Goal: Task Accomplishment & Management: Complete application form

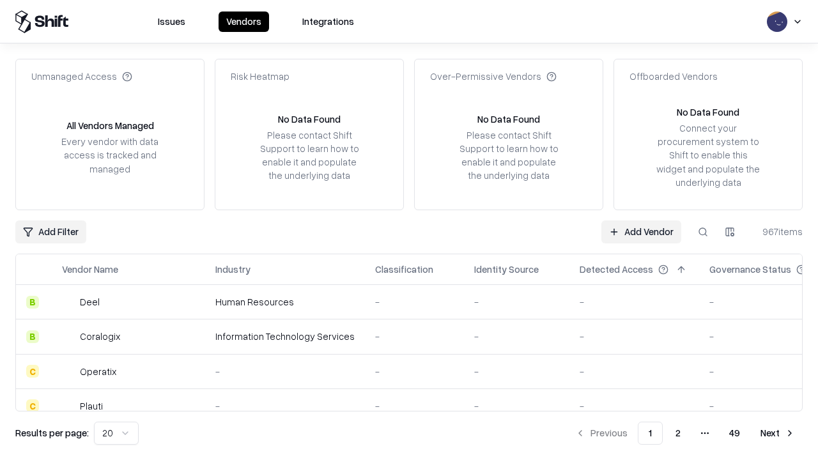
click at [641, 231] on link "Add Vendor" at bounding box center [641, 231] width 80 height 23
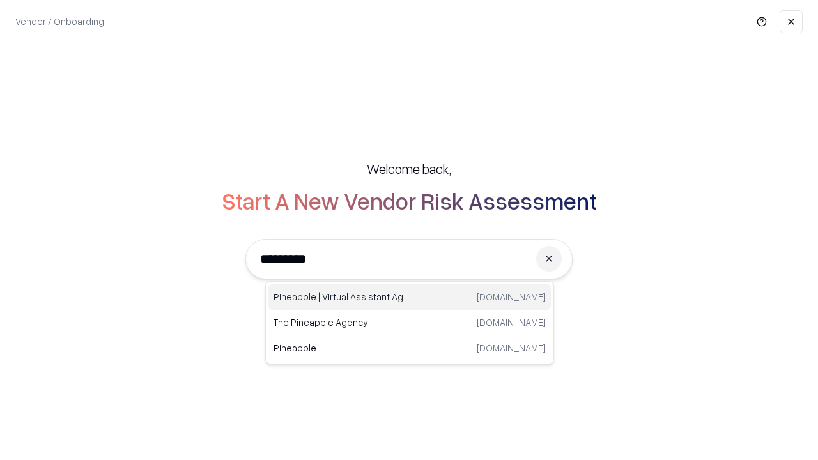
click at [409, 297] on div "Pineapple | Virtual Assistant Agency trypineapple.com" at bounding box center [409, 297] width 282 height 26
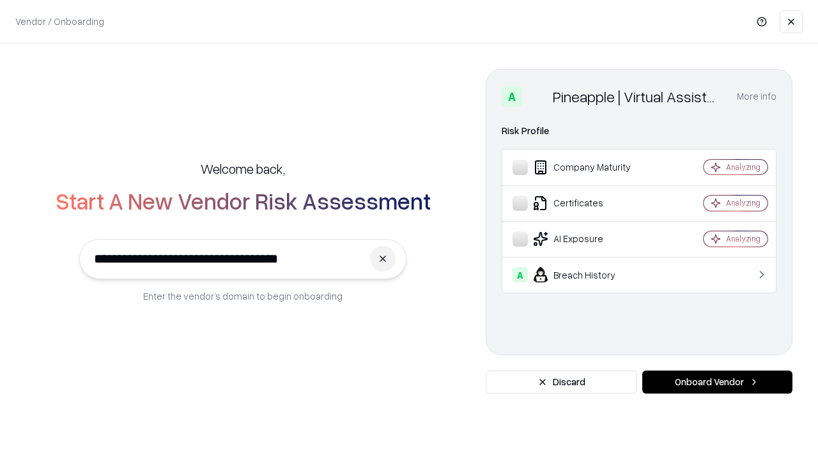
type input "**********"
click at [717, 382] on button "Onboard Vendor" at bounding box center [717, 381] width 150 height 23
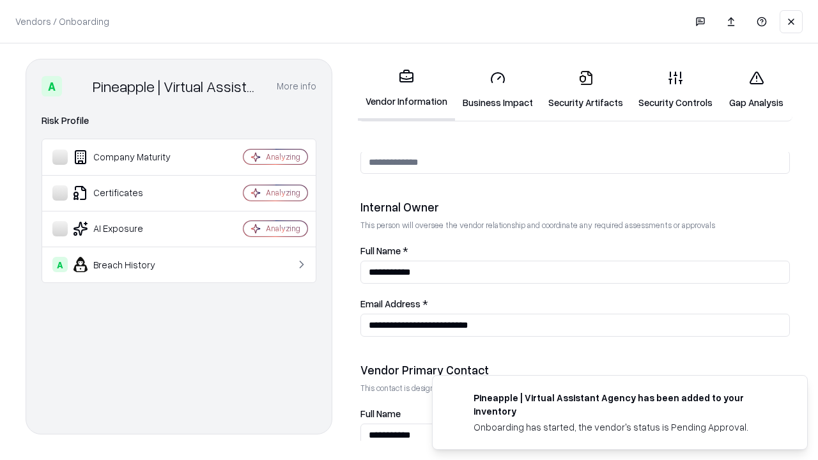
scroll to position [662, 0]
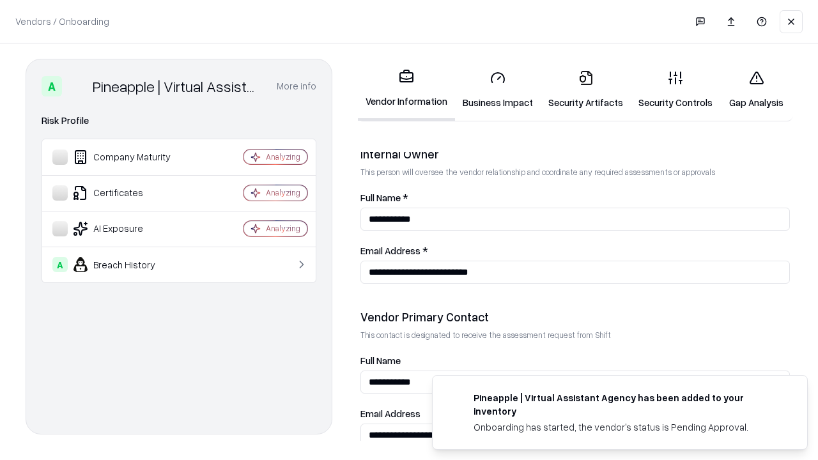
click at [585, 89] on link "Security Artifacts" at bounding box center [585, 89] width 90 height 59
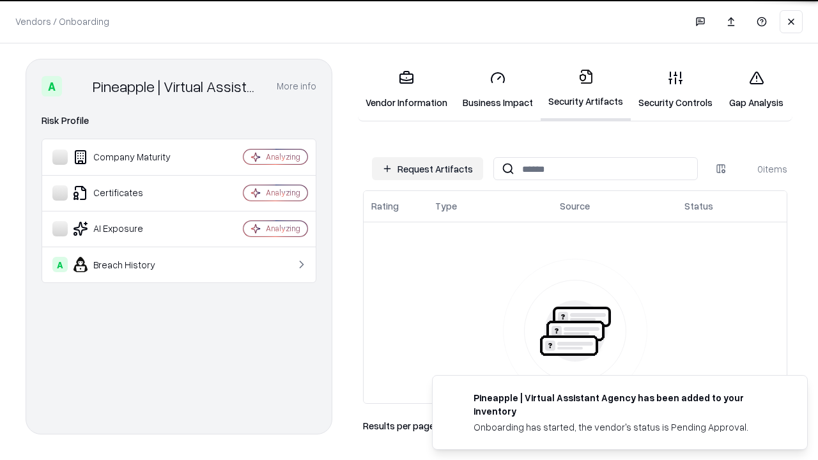
click at [427, 169] on button "Request Artifacts" at bounding box center [427, 168] width 111 height 23
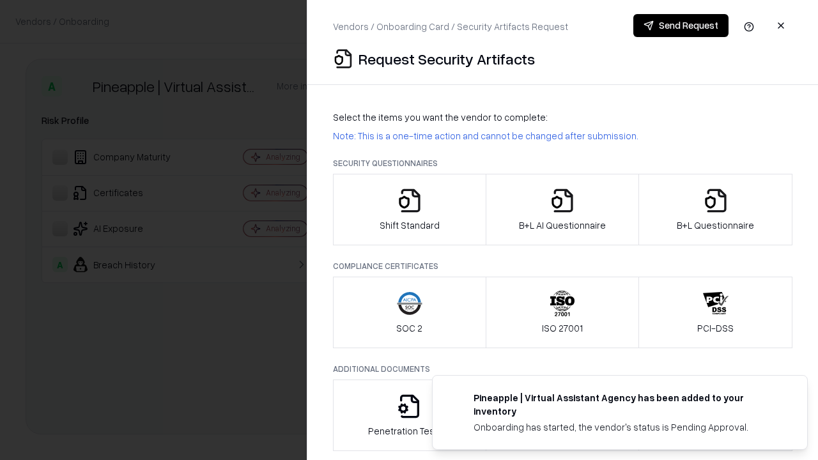
click at [715, 210] on icon "button" at bounding box center [716, 201] width 26 height 26
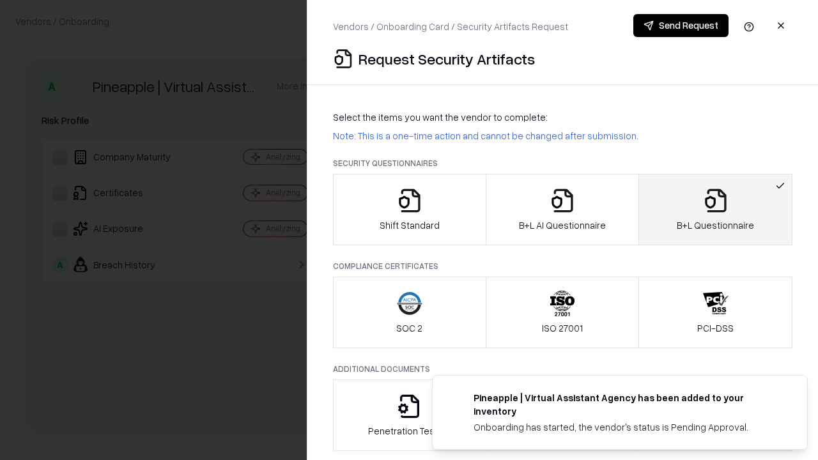
click at [561, 210] on icon "button" at bounding box center [562, 201] width 26 height 26
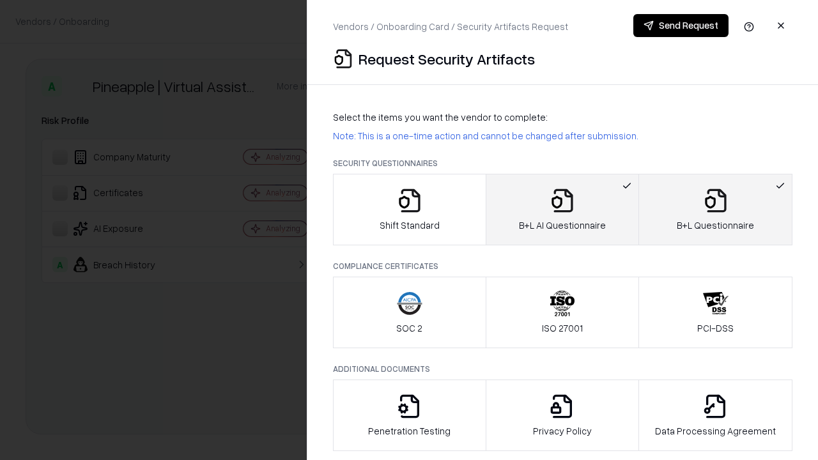
click at [680, 26] on button "Send Request" at bounding box center [680, 25] width 95 height 23
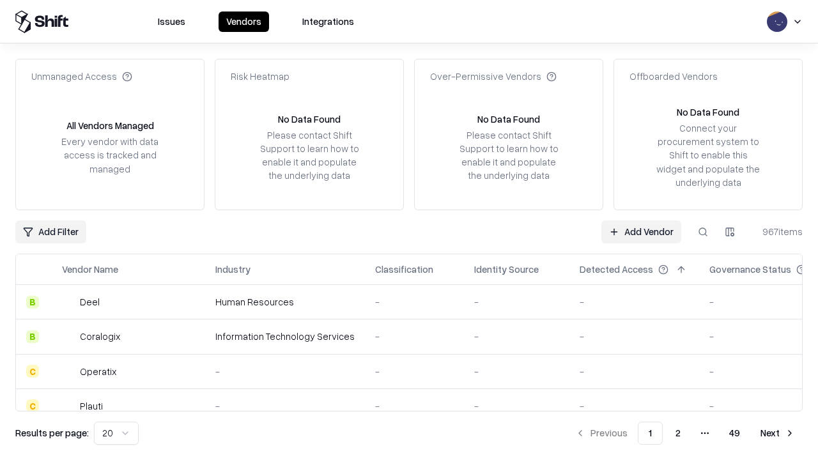
click at [703, 231] on button at bounding box center [702, 231] width 23 height 23
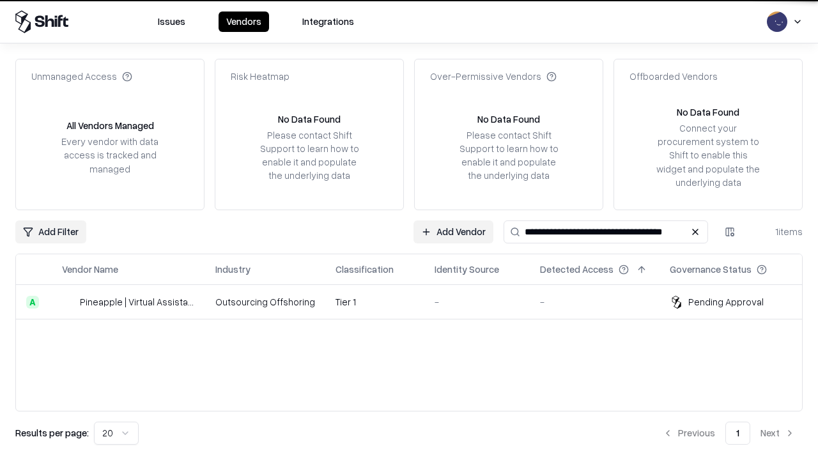
type input "**********"
click at [416, 301] on td "Tier 1" at bounding box center [374, 302] width 99 height 34
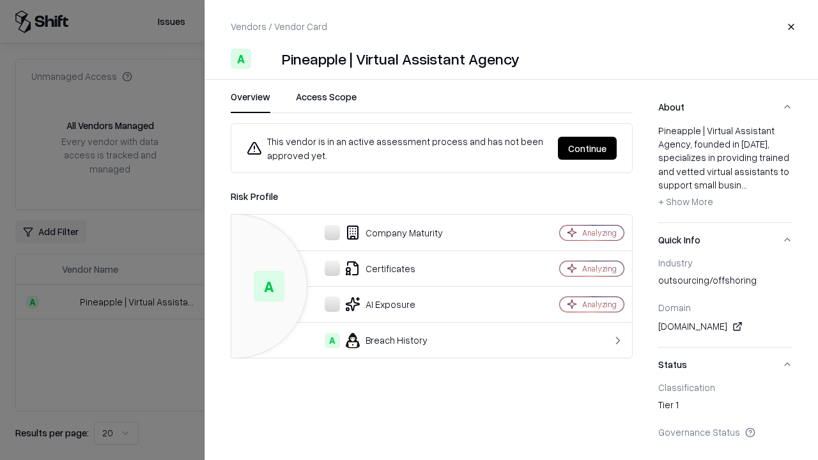
click at [587, 148] on button "Continue" at bounding box center [587, 148] width 59 height 23
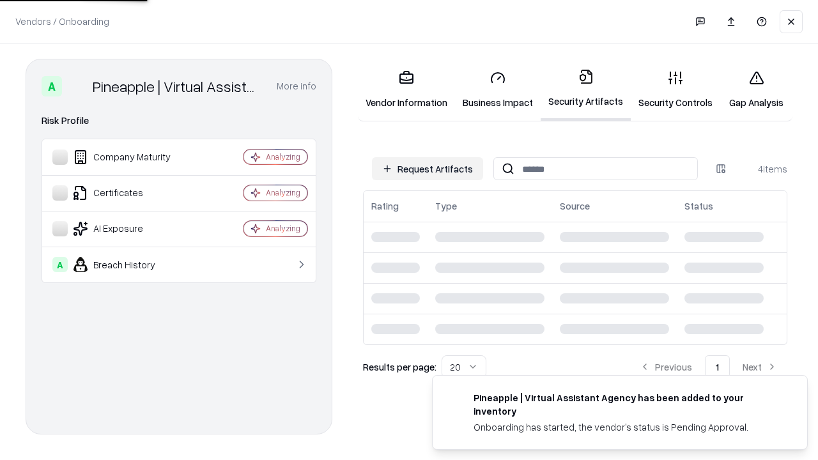
click at [756, 89] on link "Gap Analysis" at bounding box center [756, 89] width 72 height 59
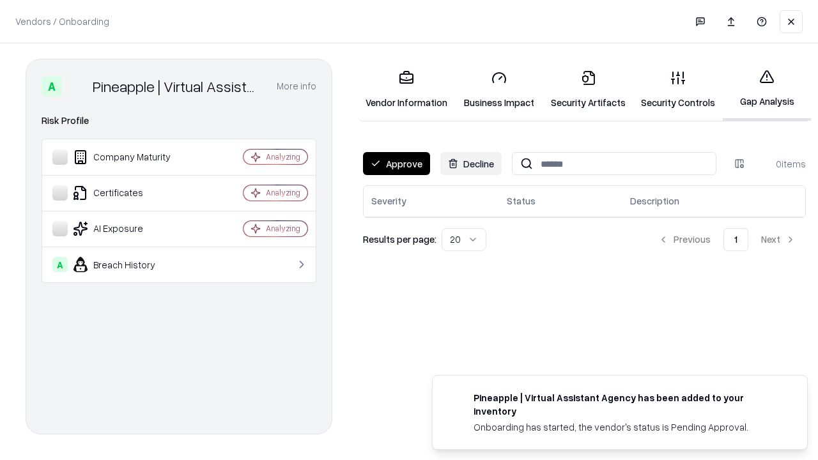
click at [396, 164] on button "Approve" at bounding box center [396, 163] width 67 height 23
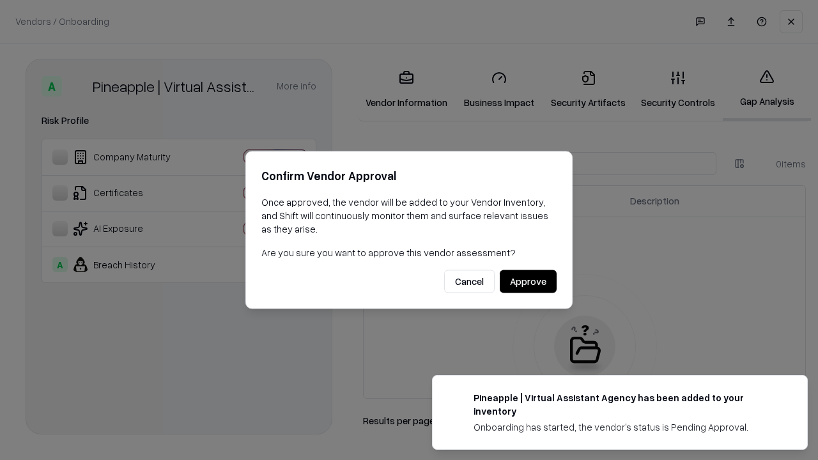
click at [528, 281] on button "Approve" at bounding box center [527, 281] width 57 height 23
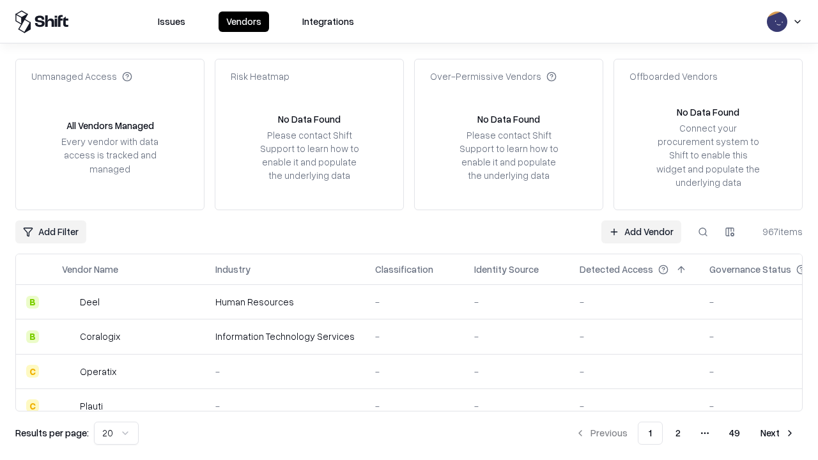
type input "**********"
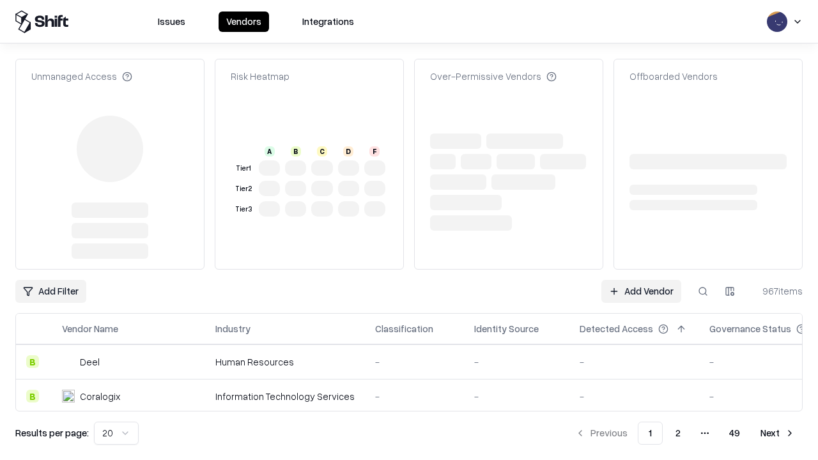
click at [641, 280] on link "Add Vendor" at bounding box center [641, 291] width 80 height 23
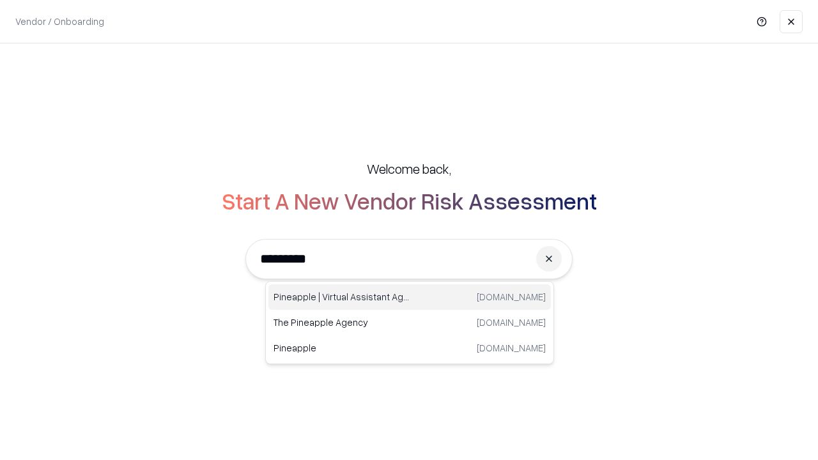
click at [409, 297] on div "Pineapple | Virtual Assistant Agency [DOMAIN_NAME]" at bounding box center [409, 297] width 282 height 26
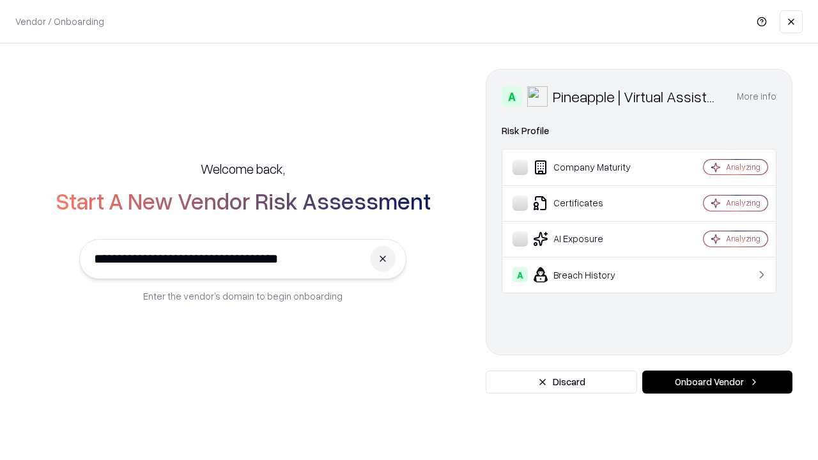
type input "**********"
click at [717, 382] on button "Onboard Vendor" at bounding box center [717, 381] width 150 height 23
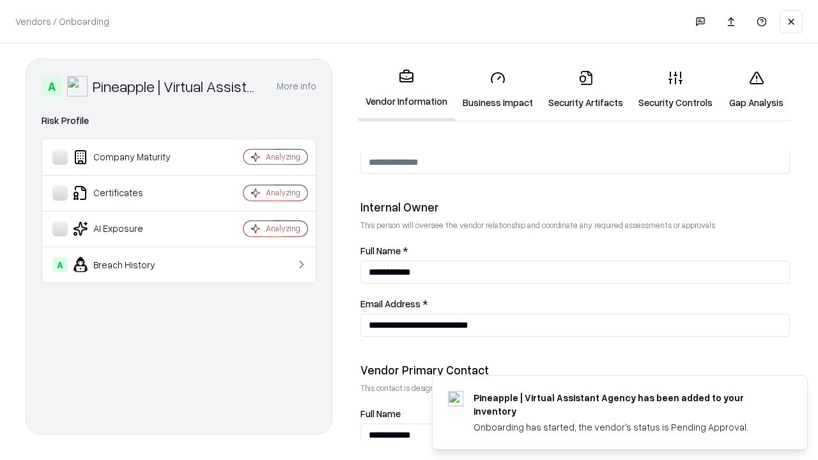
scroll to position [662, 0]
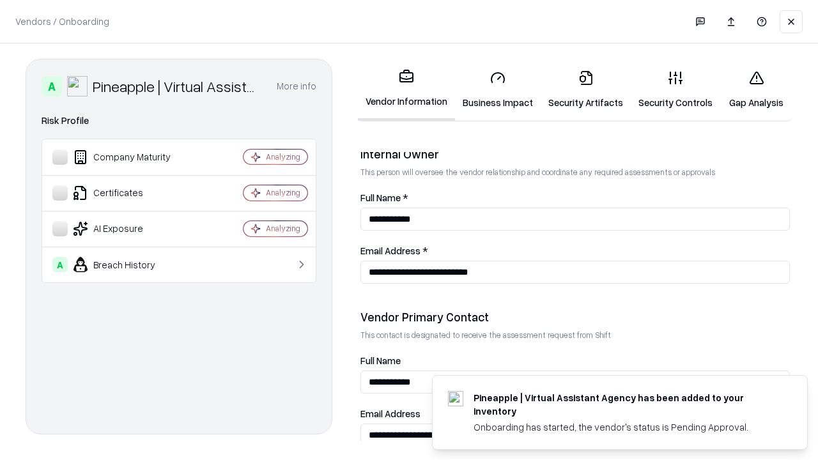
click at [756, 89] on link "Gap Analysis" at bounding box center [756, 89] width 72 height 59
